Goal: Task Accomplishment & Management: Use online tool/utility

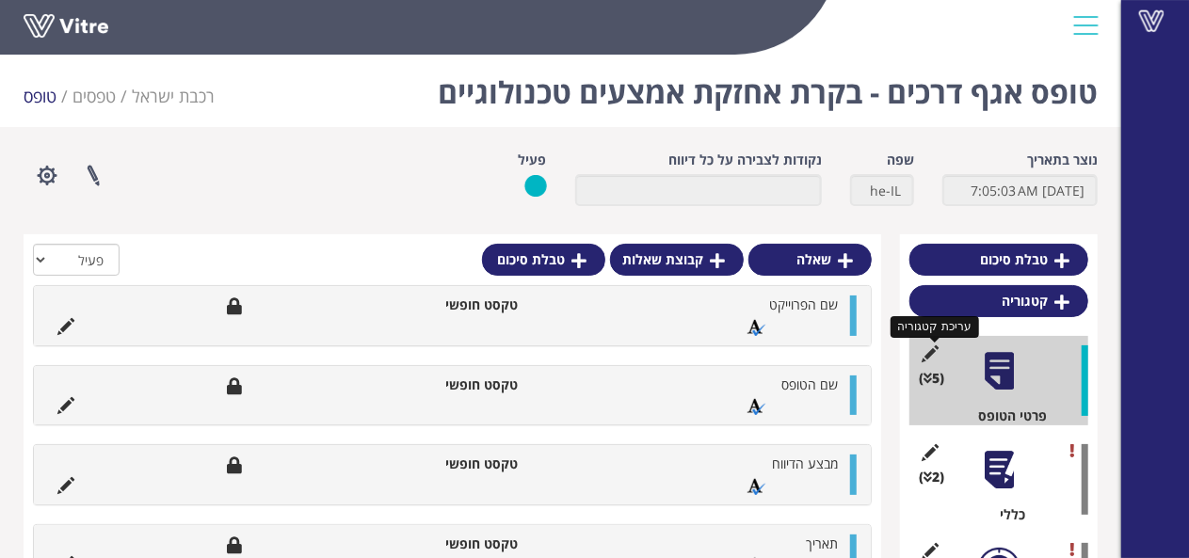
click at [926, 357] on icon at bounding box center [931, 353] width 24 height 17
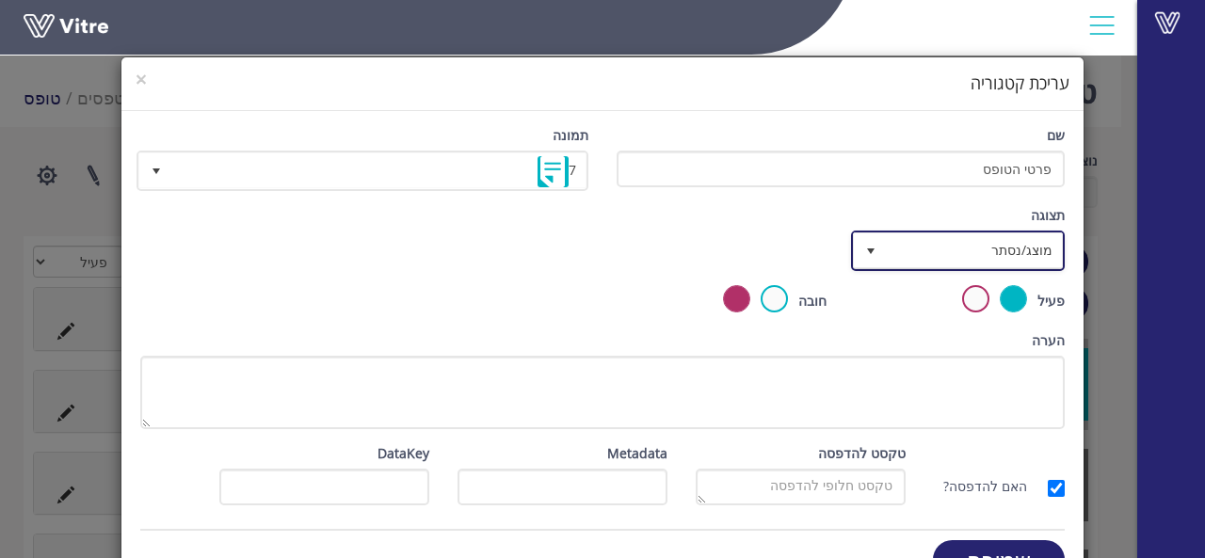
click at [873, 251] on span "select" at bounding box center [870, 251] width 15 height 15
click at [792, 248] on div "תצוגה מוצג/נסתר true" at bounding box center [602, 245] width 952 height 80
click at [147, 75] on span "×" at bounding box center [141, 79] width 11 height 26
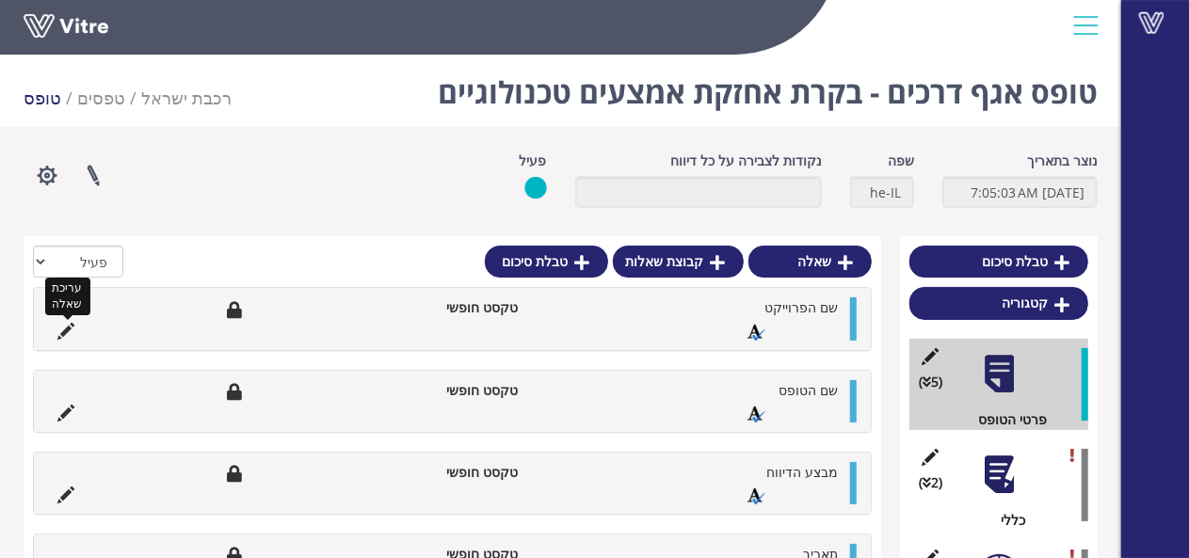
click at [69, 327] on icon at bounding box center [65, 331] width 17 height 17
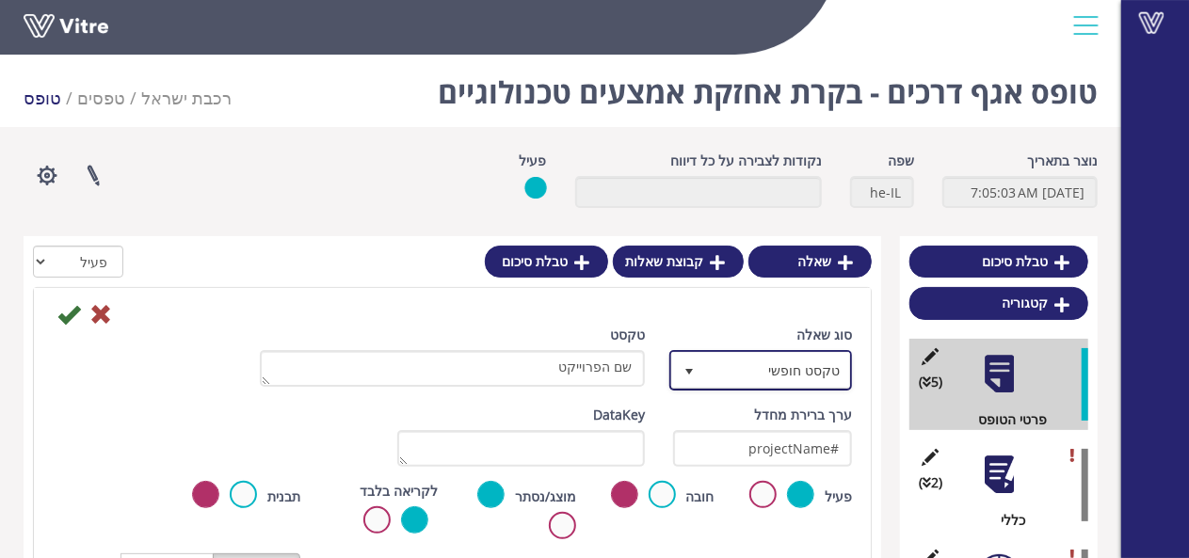
click at [687, 366] on span "select" at bounding box center [688, 371] width 15 height 15
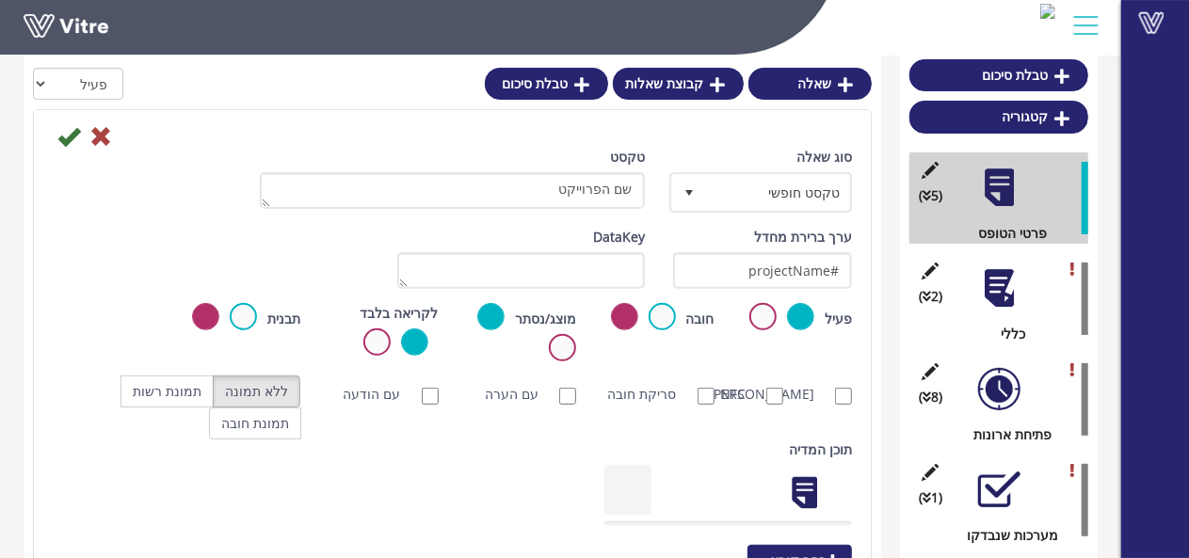
scroll to position [188, 0]
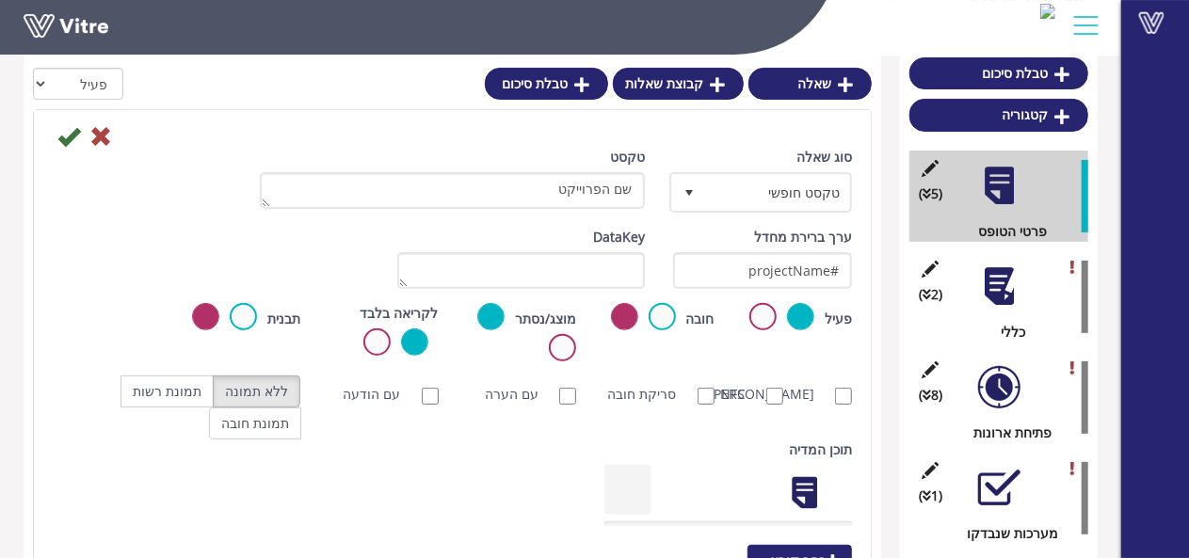
click at [1184, 120] on div "Vitre" at bounding box center [1155, 279] width 68 height 558
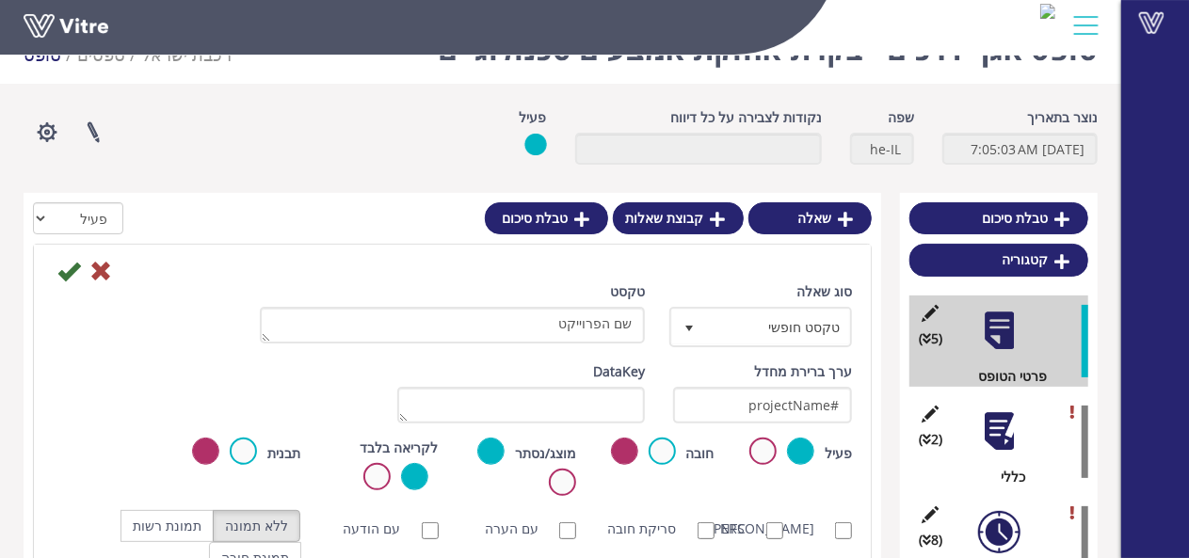
scroll to position [32, 0]
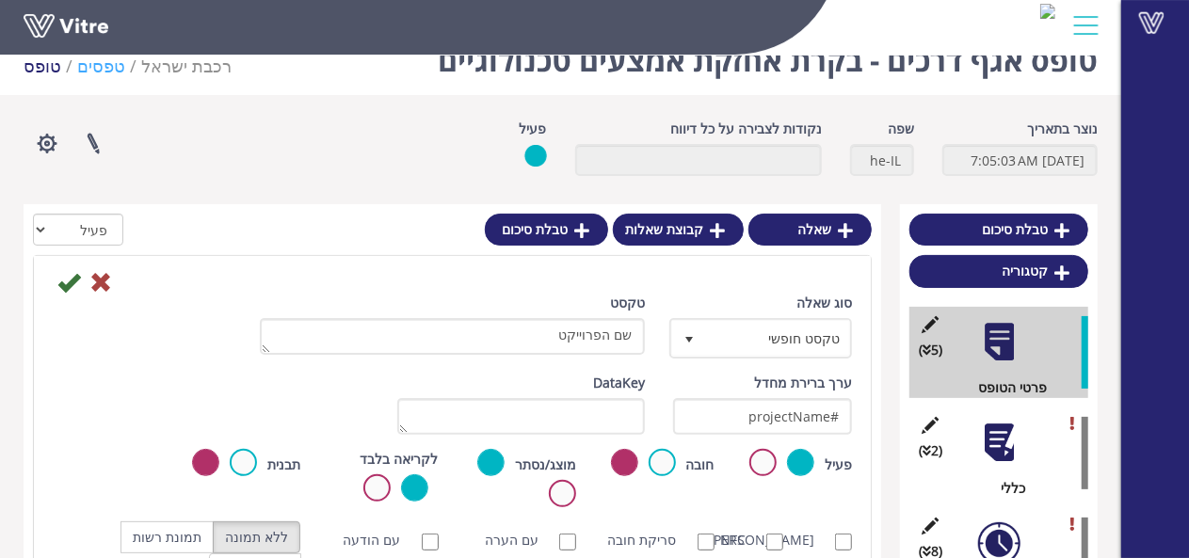
click at [98, 66] on link "טפסים" at bounding box center [101, 66] width 48 height 23
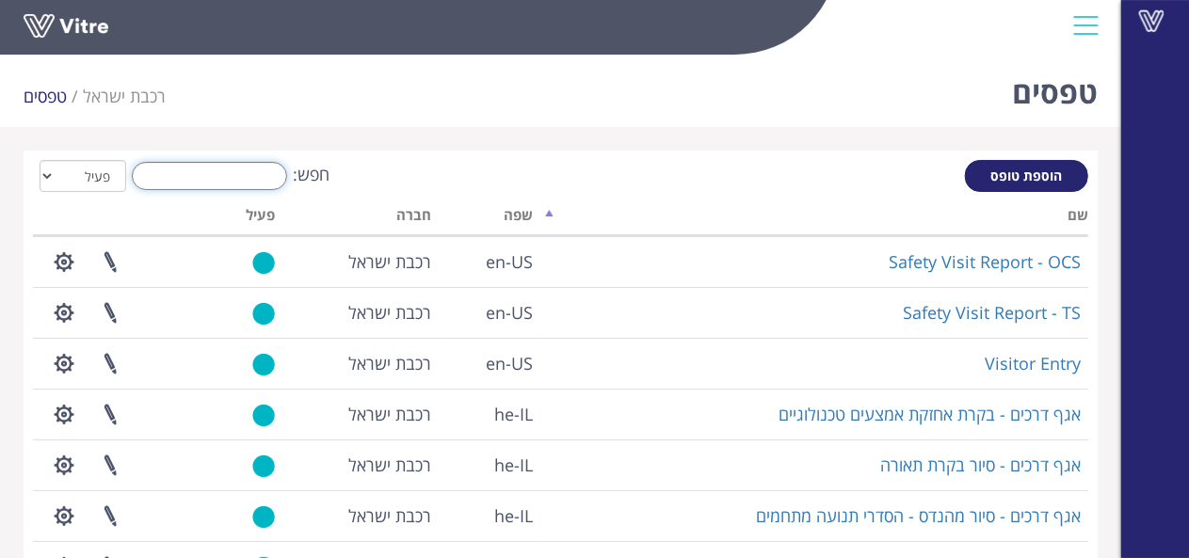
click at [232, 167] on input "חפש:" at bounding box center [209, 176] width 155 height 28
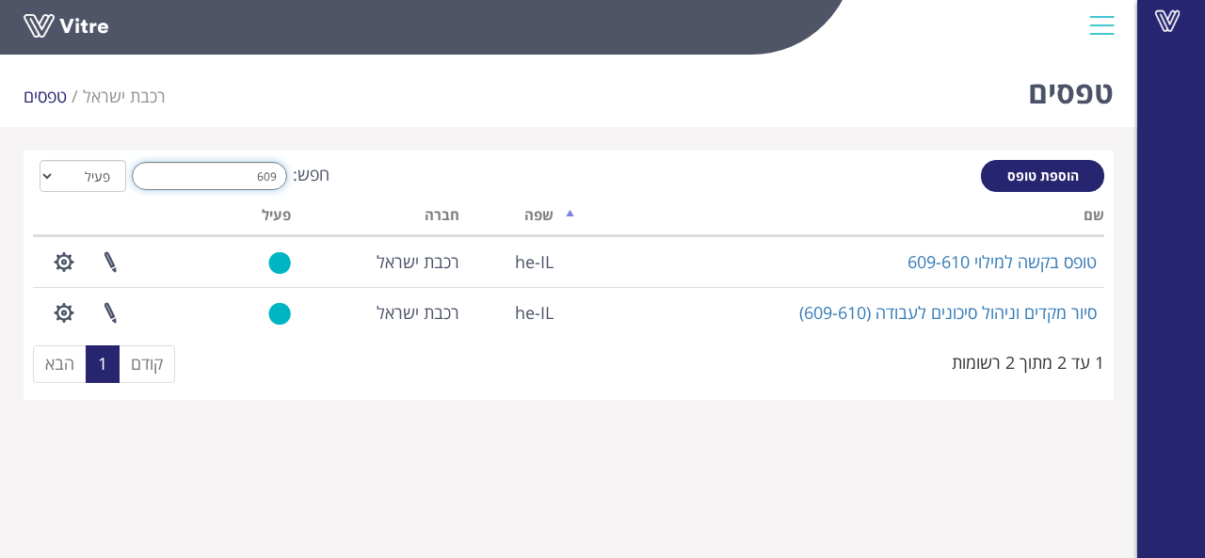
type input "609"
